Goal: Task Accomplishment & Management: Use online tool/utility

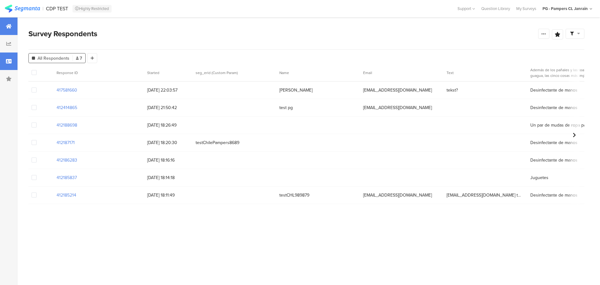
click at [6, 28] on icon at bounding box center [9, 26] width 6 height 5
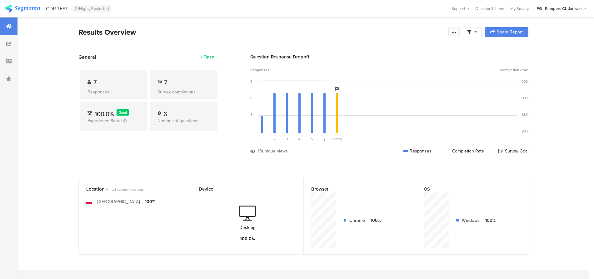
click at [457, 33] on icon at bounding box center [454, 32] width 5 height 5
click at [440, 83] on link "Edit survey" at bounding box center [413, 81] width 100 height 14
click at [5, 47] on div at bounding box center [9, 44] width 18 height 18
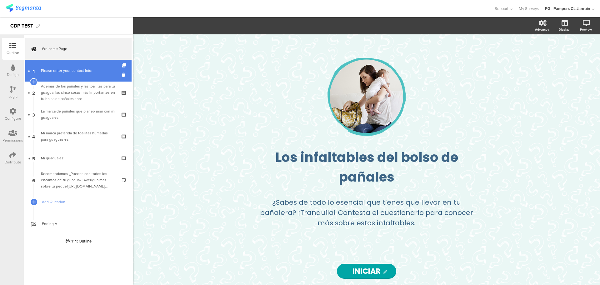
click at [70, 78] on link "1 Please enter your contact info:" at bounding box center [78, 71] width 106 height 22
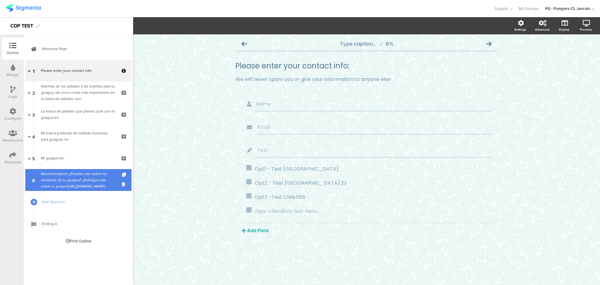
click at [74, 177] on div "Recomendamos ¿Puedes con todos los encantos de tu guagua? ¡Averigua más sobre t…" at bounding box center [78, 180] width 75 height 19
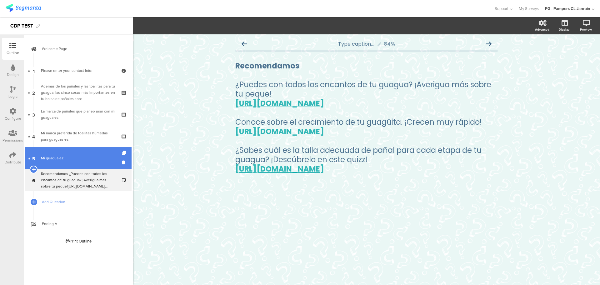
click at [67, 164] on link "5 Mi guagua es:" at bounding box center [78, 158] width 106 height 22
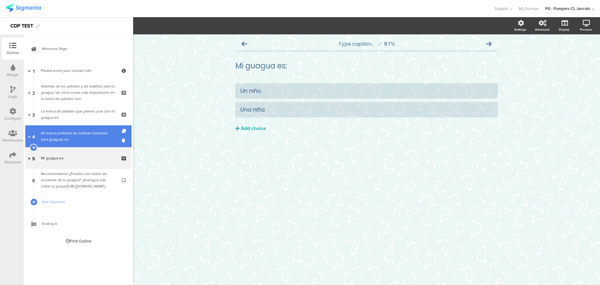
click at [72, 139] on div "Mi marca preferida de toallitas húmedas para guaguas es:" at bounding box center [78, 136] width 75 height 13
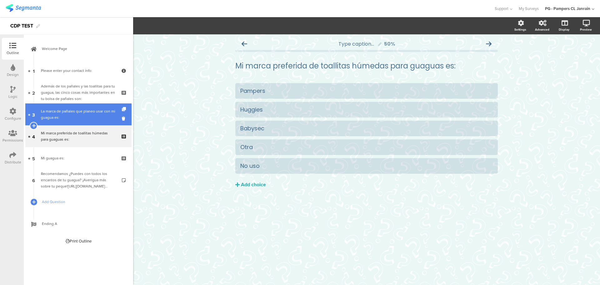
click at [70, 112] on div "La marca de pañales que planeo usar con mi guagua es:" at bounding box center [78, 114] width 75 height 13
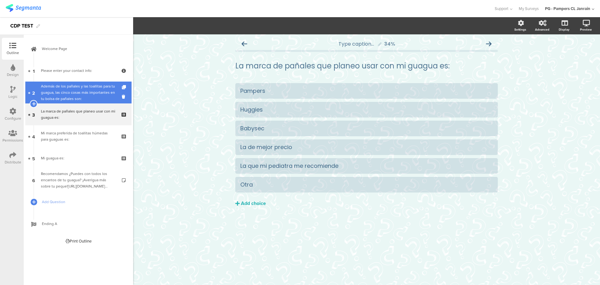
click at [64, 92] on div "Además de los pañales y las toallitas para tu guagua, las cinco cosas más impor…" at bounding box center [78, 92] width 75 height 19
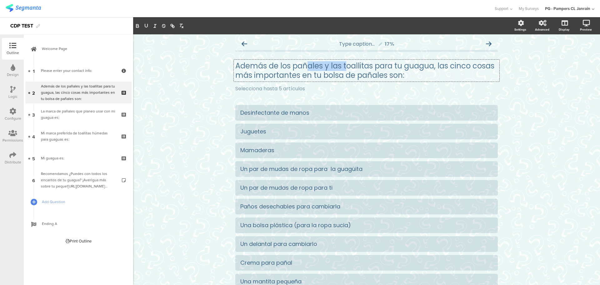
scroll to position [0, 0]
drag, startPoint x: 417, startPoint y: 71, endPoint x: 261, endPoint y: 63, distance: 155.3
click at [261, 63] on div "Además de los pañales y las toallitas para tu guagua, las cinco cosas más impor…" at bounding box center [367, 71] width 266 height 22
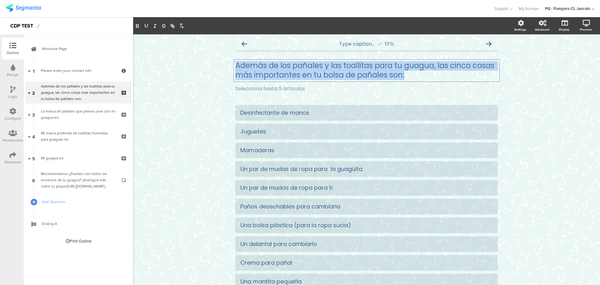
drag, startPoint x: 406, startPoint y: 74, endPoint x: 228, endPoint y: 62, distance: 178.1
click at [229, 62] on div "Type caption... 17% Además de los pañales y las toallitas para tu guagua, las c…" at bounding box center [366, 193] width 275 height 318
copy p "Además de los pañales y las toallitas para tu guagua, las cinco cosas más impor…"
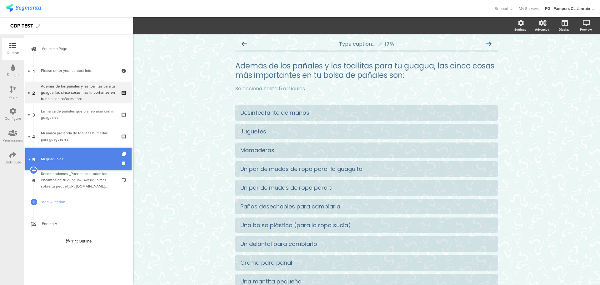
drag, startPoint x: 65, startPoint y: 159, endPoint x: 55, endPoint y: 160, distance: 9.7
click at [64, 153] on link "5 Mi guagua es:" at bounding box center [78, 158] width 106 height 22
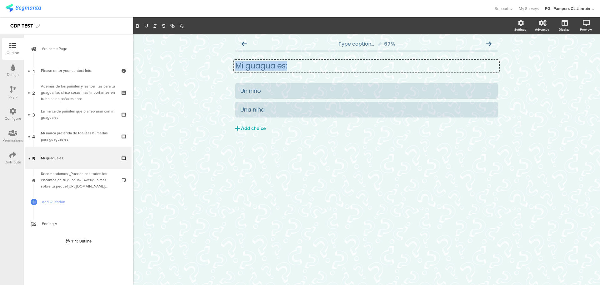
drag, startPoint x: 296, startPoint y: 68, endPoint x: 223, endPoint y: 69, distance: 73.2
click at [223, 69] on div "Type caption... 67% Mi guagua es: Mi guagua es: Mi guagua es: Un niño" at bounding box center [366, 159] width 467 height 251
click at [12, 114] on icon at bounding box center [12, 111] width 7 height 7
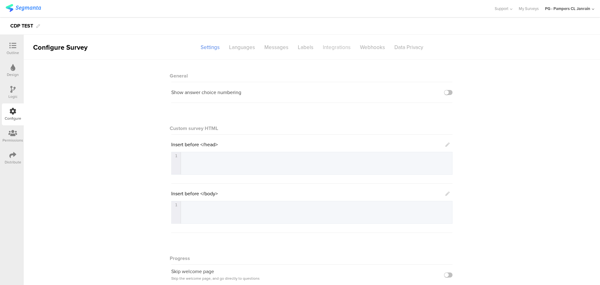
click at [334, 48] on div "Integrations" at bounding box center [336, 47] width 37 height 11
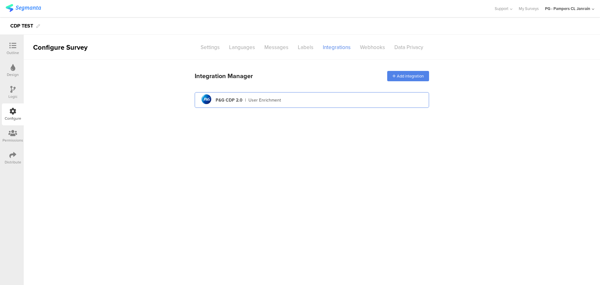
click at [312, 97] on div "pg logo P&G CDP 2.0 | User Enrichment" at bounding box center [312, 100] width 225 height 15
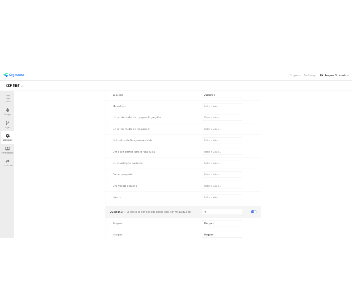
scroll to position [746, 0]
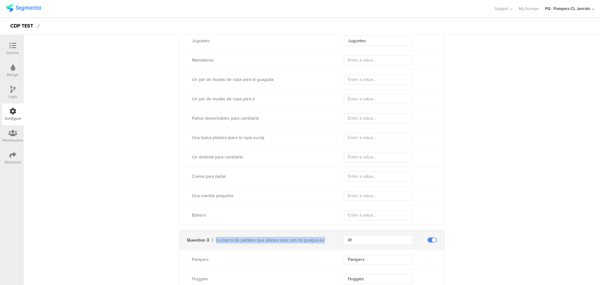
drag, startPoint x: 324, startPoint y: 237, endPoint x: 210, endPoint y: 238, distance: 113.5
click at [210, 238] on div "La marca de pañales que planeo usar con mi guagua es:" at bounding box center [269, 240] width 120 height 7
drag, startPoint x: 250, startPoint y: 237, endPoint x: 248, endPoint y: 240, distance: 3.6
copy div "La marca de pañales que planeo usar con mi guagua es:"
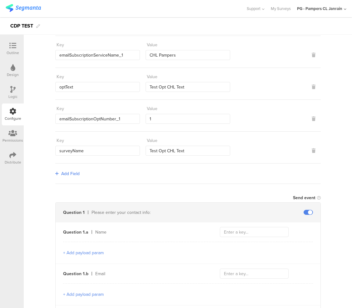
scroll to position [215, 0]
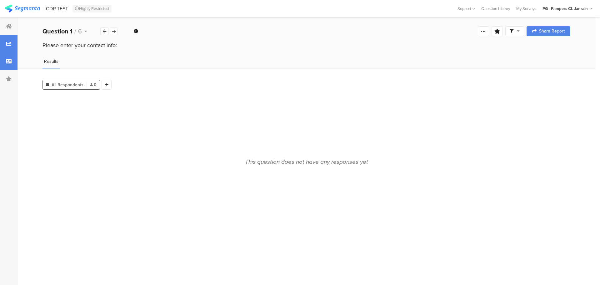
click at [3, 66] on div at bounding box center [9, 62] width 18 height 18
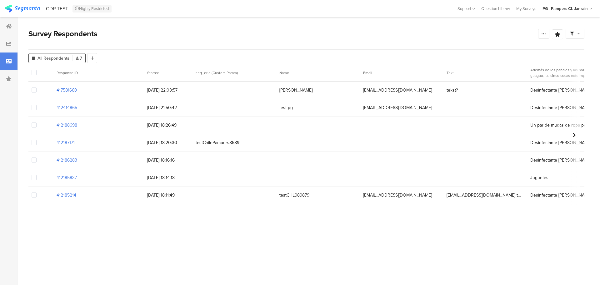
click at [69, 89] on section "417581660" at bounding box center [67, 90] width 21 height 7
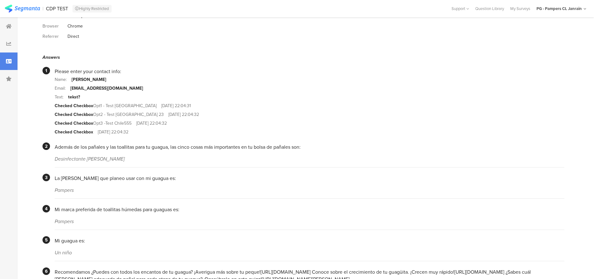
scroll to position [100, 0]
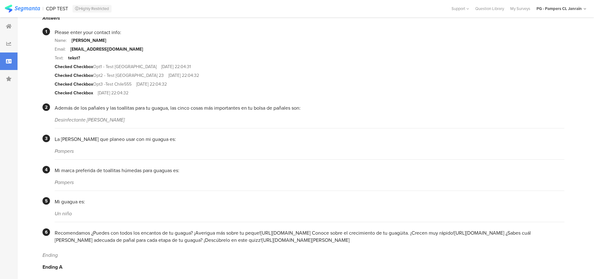
drag, startPoint x: 114, startPoint y: 119, endPoint x: 50, endPoint y: 119, distance: 64.1
click at [50, 119] on section "2 Además de los pañales y las toallitas para tu guagua, las cinco cosas más imp…" at bounding box center [304, 116] width 522 height 25
copy div "Desinfectante de manos"
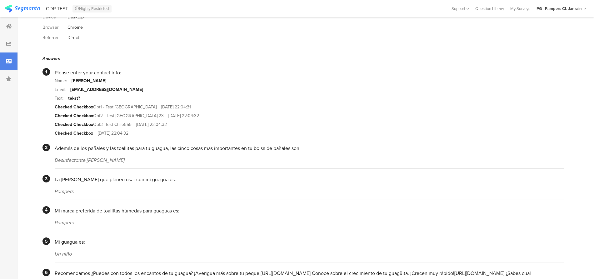
scroll to position [78, 0]
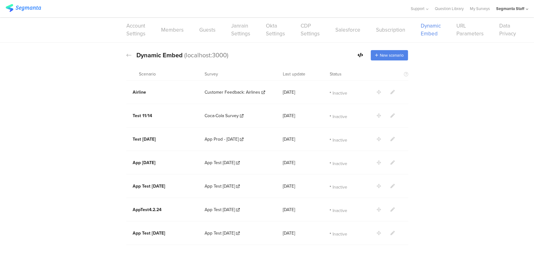
scroll to position [528, 0]
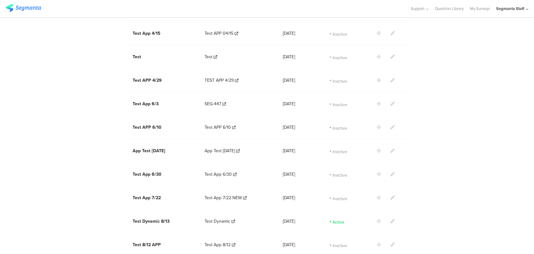
click at [391, 219] on icon at bounding box center [392, 221] width 4 height 4
